Goal: Navigation & Orientation: Find specific page/section

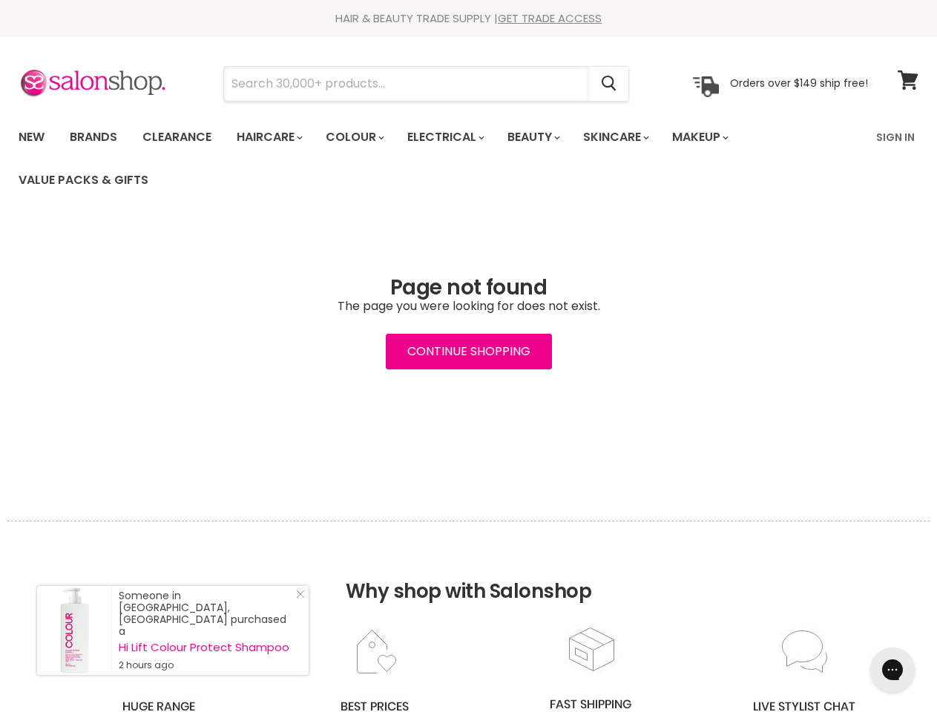
click at [407, 84] on input "Search" at bounding box center [406, 84] width 365 height 34
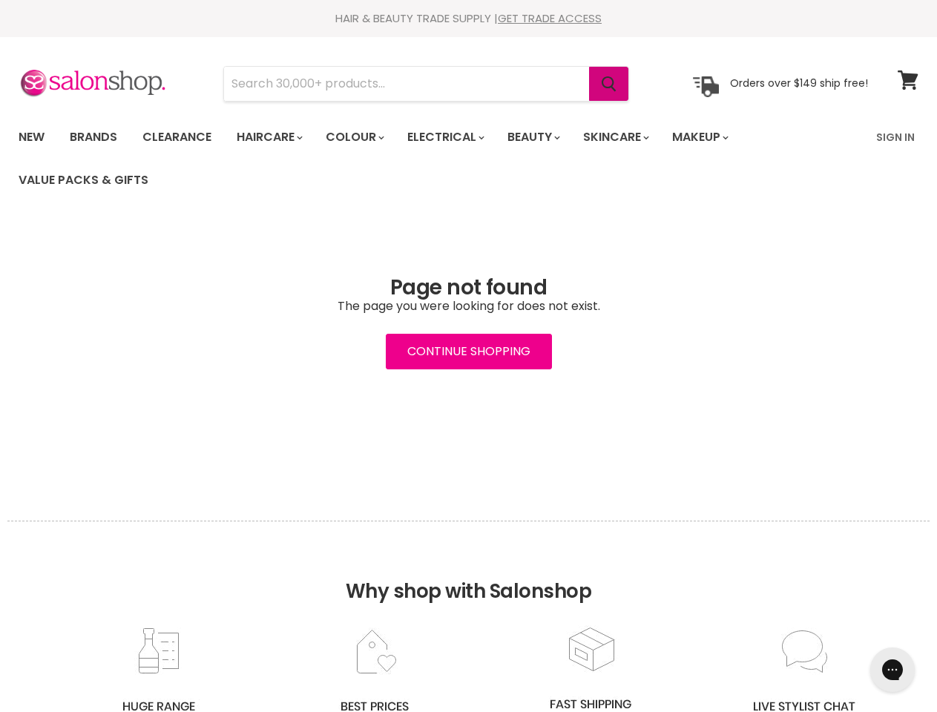
click at [610, 84] on icon "Search" at bounding box center [608, 84] width 15 height 16
click at [274, 137] on link "Haircare" at bounding box center [268, 137] width 86 height 31
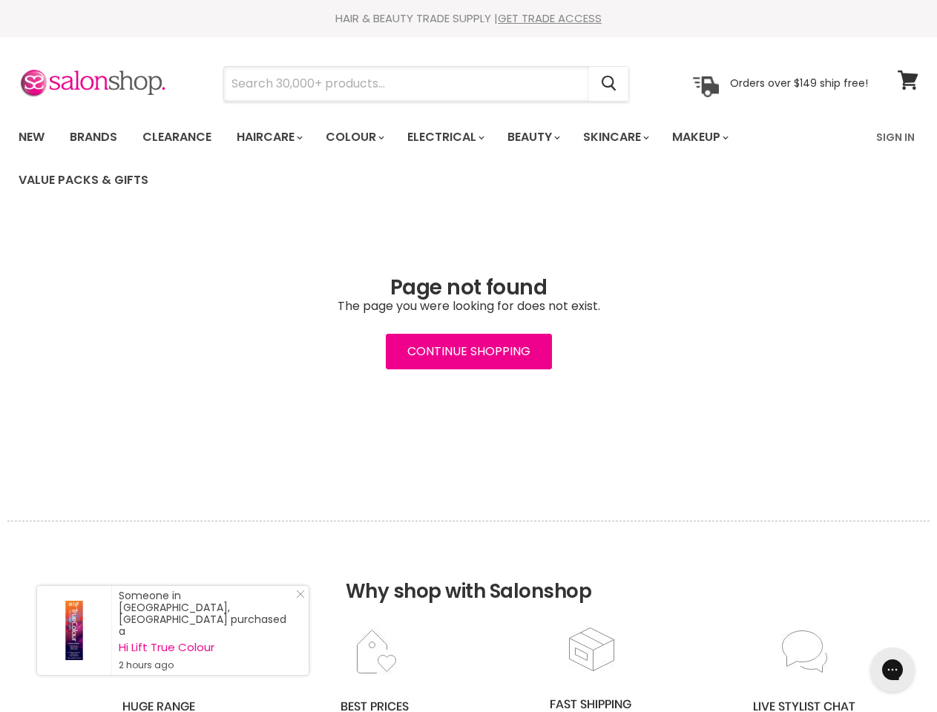
click at [407, 84] on input "Search" at bounding box center [406, 84] width 365 height 34
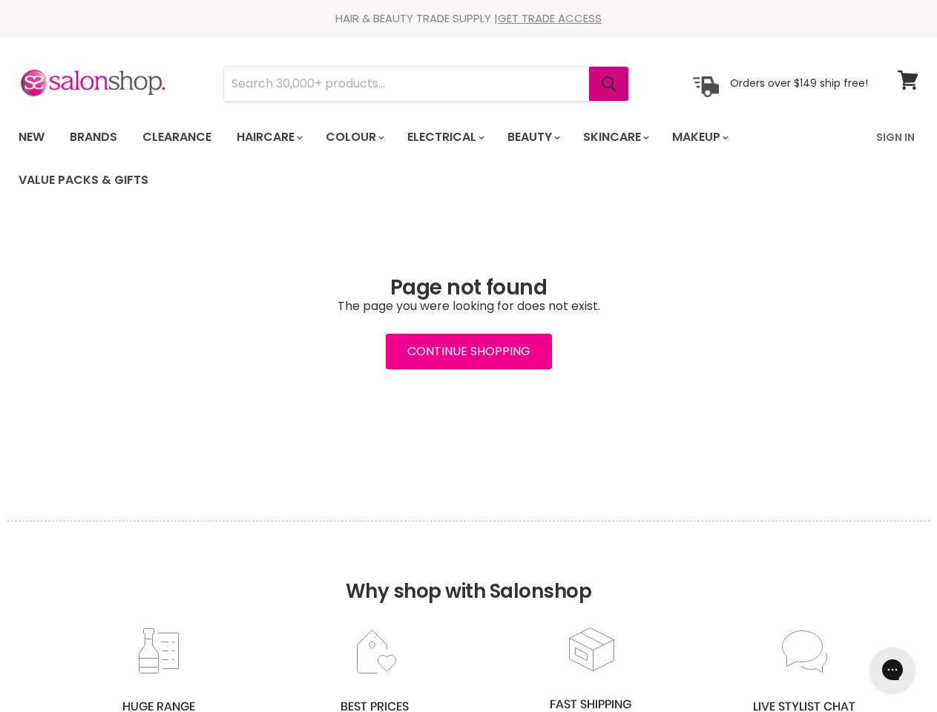
click at [610, 84] on icon "Search" at bounding box center [608, 84] width 15 height 16
click at [274, 137] on link "Haircare" at bounding box center [268, 137] width 86 height 31
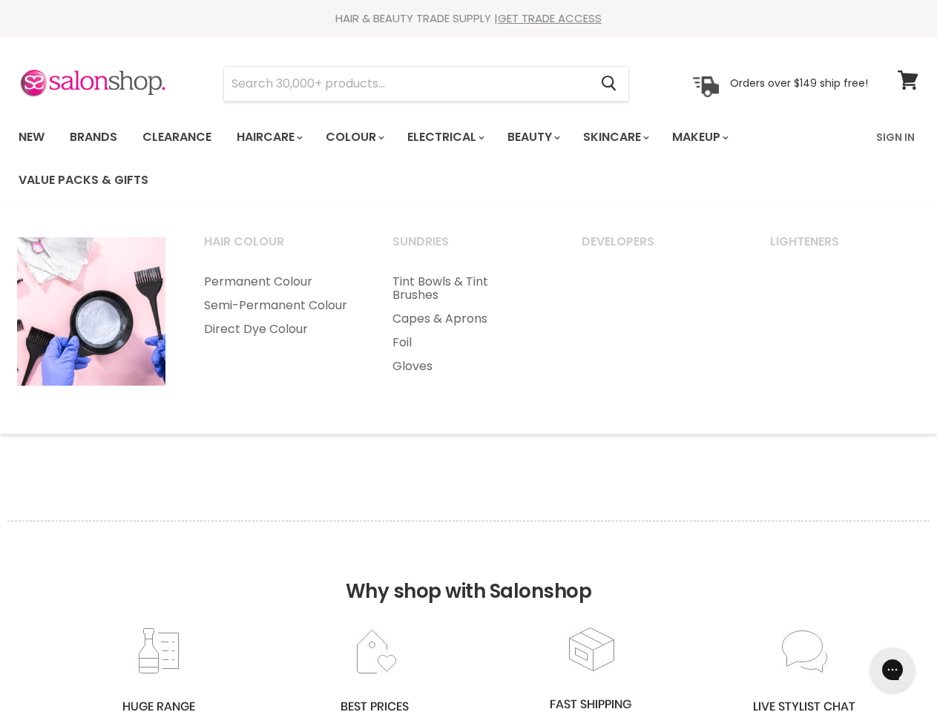
click at [363, 137] on link "Colour" at bounding box center [353, 137] width 79 height 31
click at [455, 137] on link "Electrical" at bounding box center [444, 137] width 97 height 31
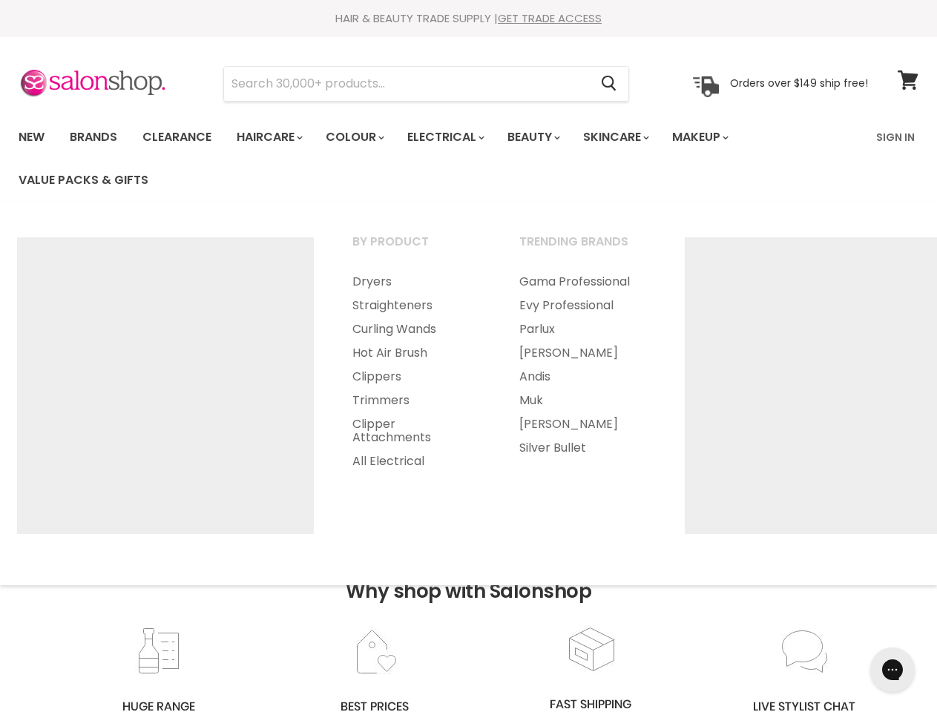
click at [546, 137] on link "Beauty" at bounding box center [532, 137] width 73 height 31
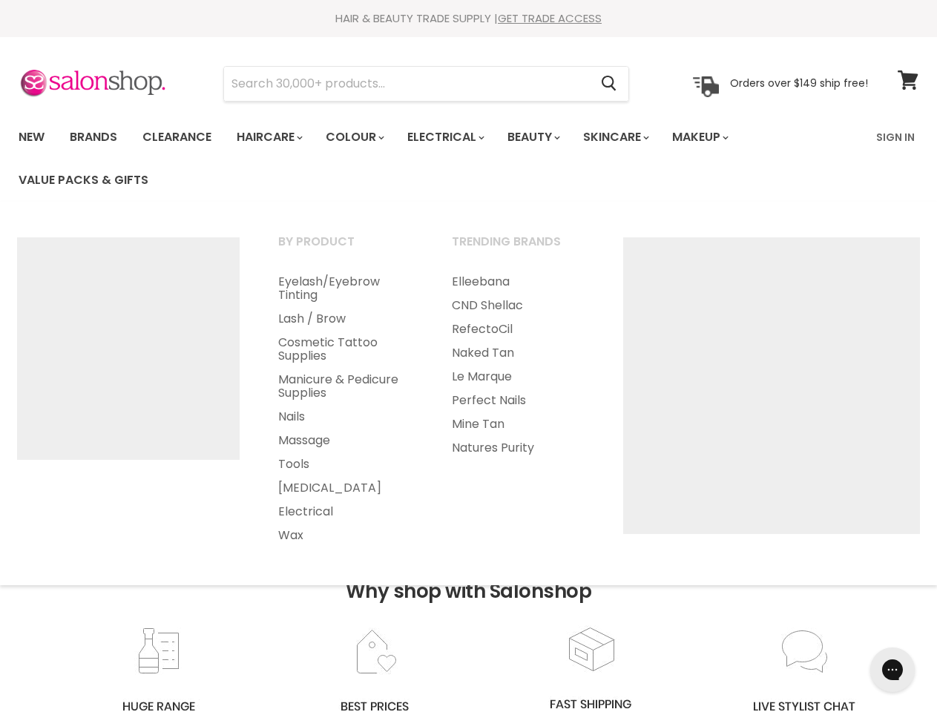
click at [632, 137] on link "Skincare" at bounding box center [615, 137] width 86 height 31
